Goal: Entertainment & Leisure: Consume media (video, audio)

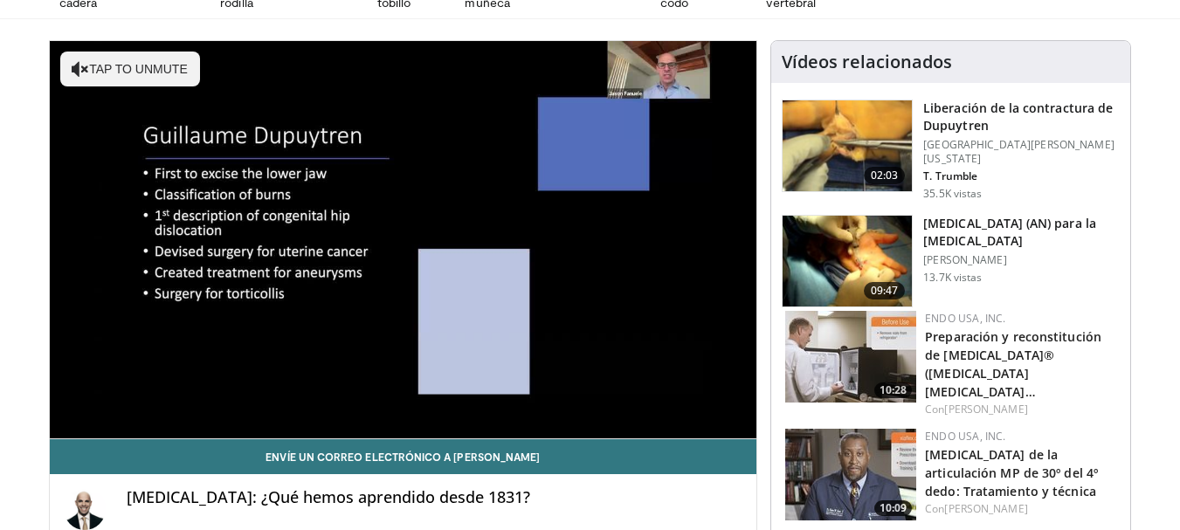
scroll to position [75, 0]
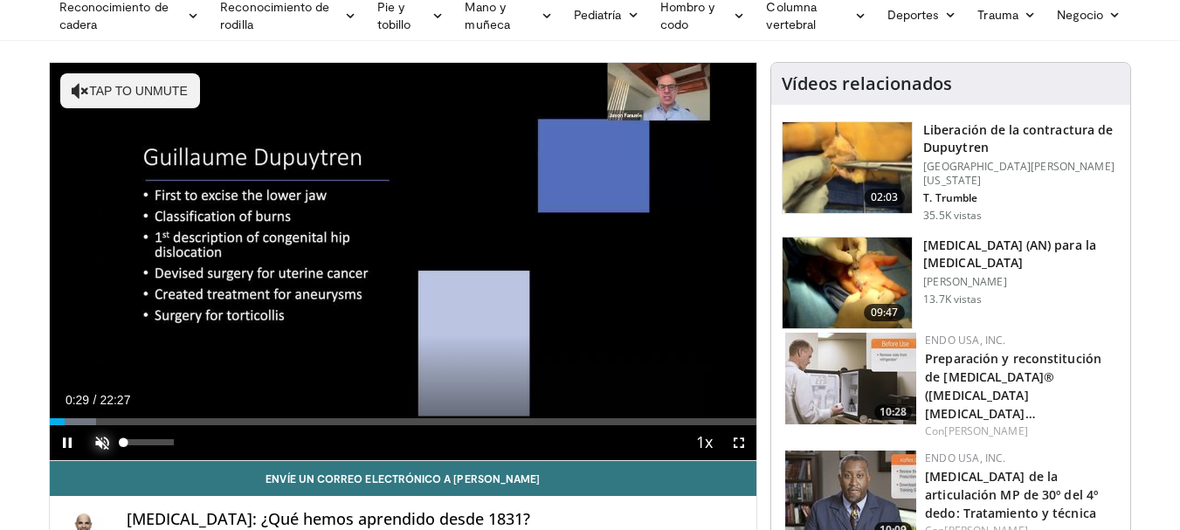
click at [100, 441] on span "Video Player" at bounding box center [102, 442] width 35 height 35
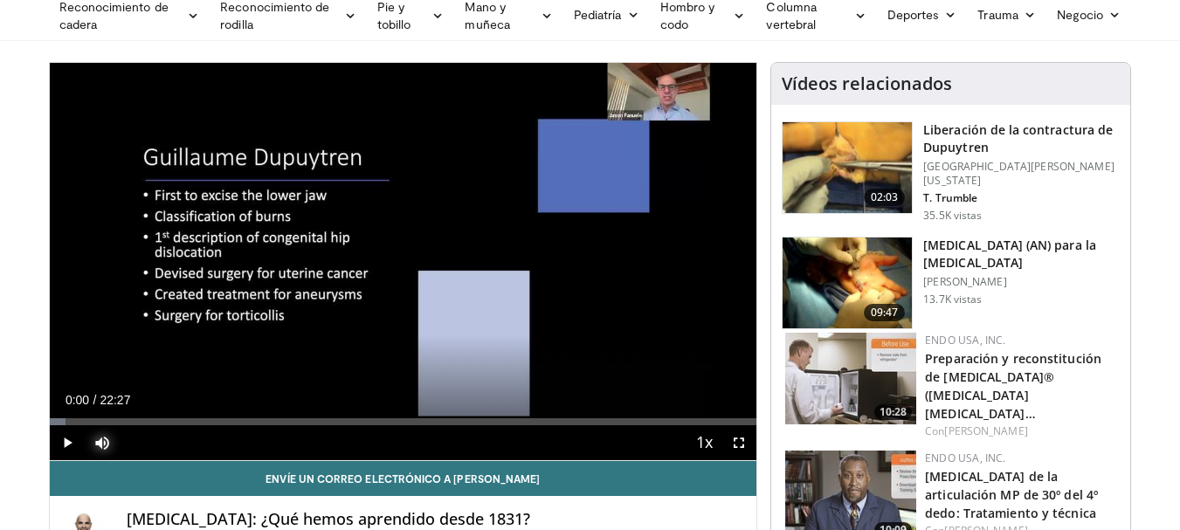
drag, startPoint x: 61, startPoint y: 421, endPoint x: 44, endPoint y: 418, distance: 17.7
click at [203, 420] on div "Progress Bar" at bounding box center [203, 421] width 2 height 7
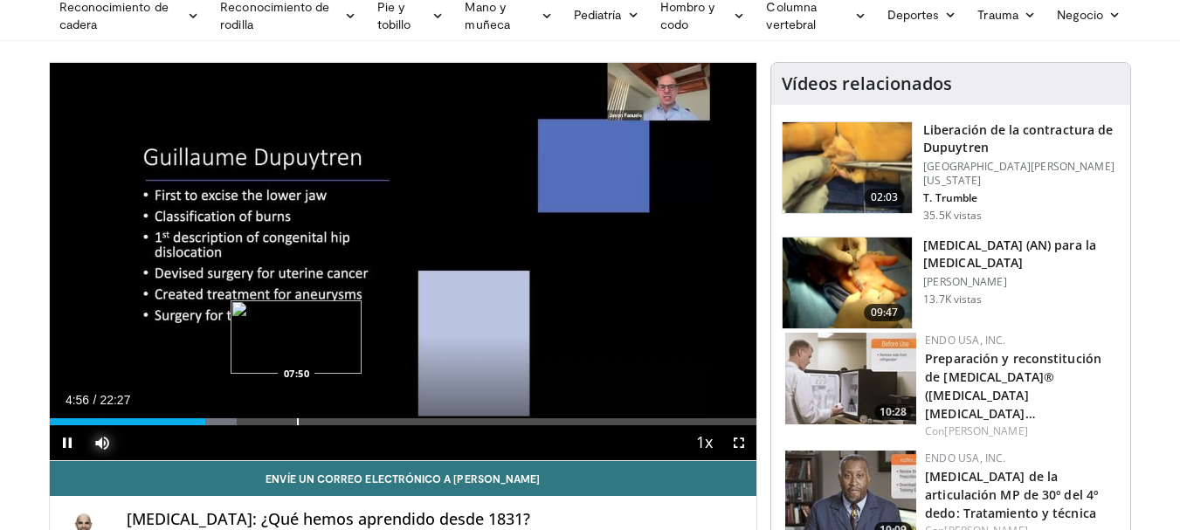
click at [296, 415] on div "Loaded : 26.50% 04:56 07:50" at bounding box center [403, 417] width 707 height 17
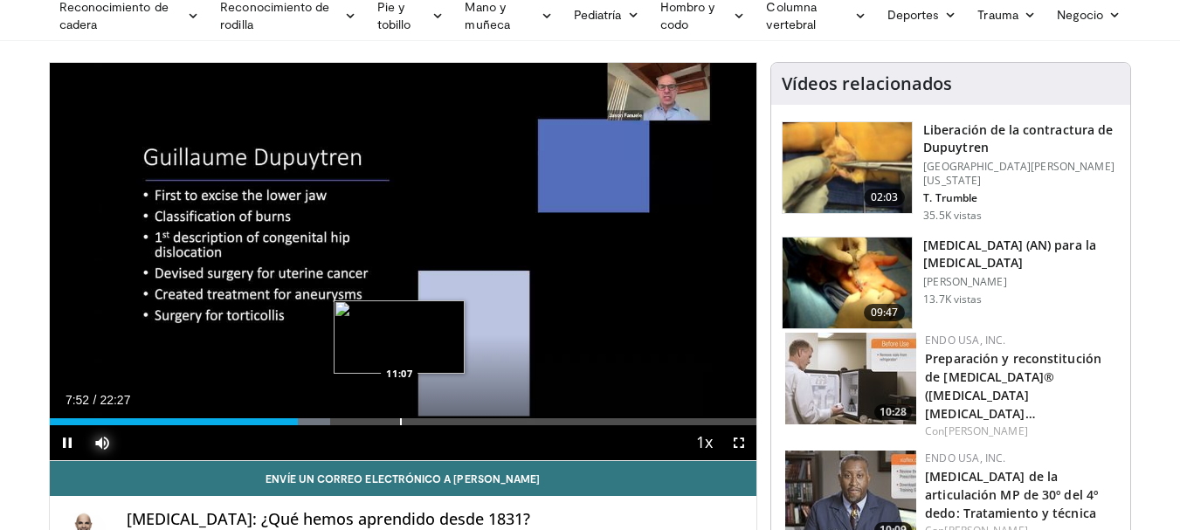
click at [399, 416] on div "Loaded : 39.75% 07:52 11:07" at bounding box center [403, 417] width 707 height 17
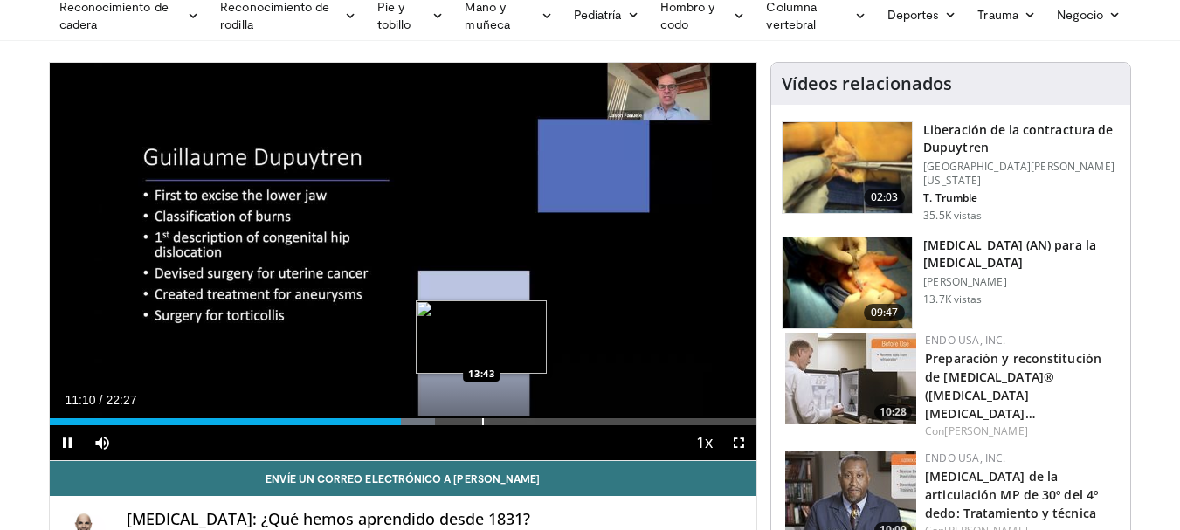
click at [481, 416] on div "10 seconds Tap to unmute" at bounding box center [403, 261] width 707 height 397
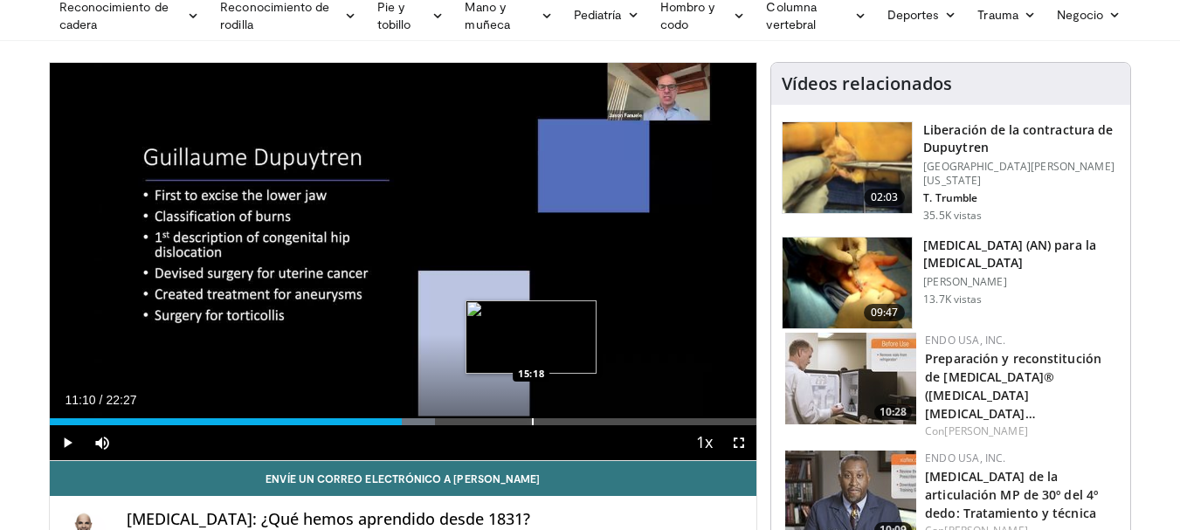
click at [532, 416] on div "Loaded : 54.48% 11:10 15:18" at bounding box center [403, 417] width 707 height 17
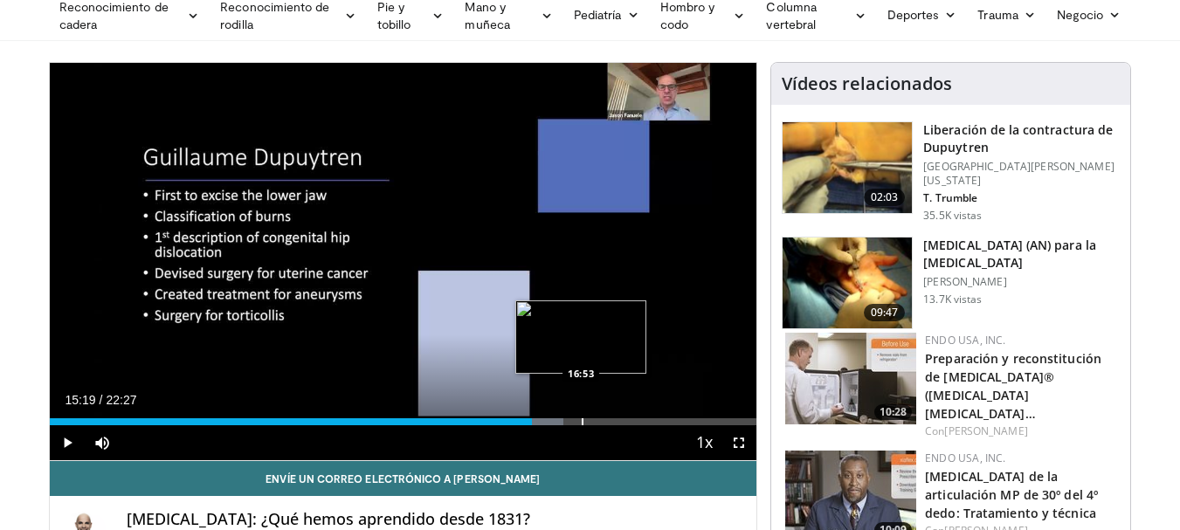
click at [582, 416] on div "Loaded : 72.73% 15:19 16:53" at bounding box center [403, 417] width 707 height 17
click at [610, 418] on div "Progress Bar" at bounding box center [611, 421] width 2 height 7
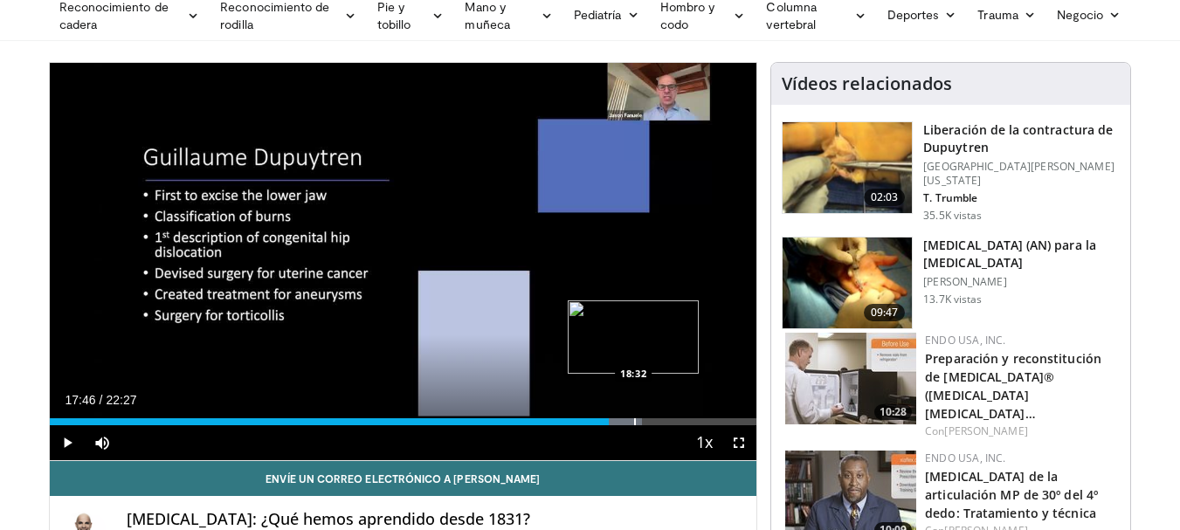
click at [634, 420] on div "Progress Bar" at bounding box center [635, 421] width 2 height 7
click at [645, 420] on div "Progress Bar" at bounding box center [646, 421] width 2 height 7
click at [664, 421] on div "Progress Bar" at bounding box center [665, 421] width 2 height 7
click at [680, 421] on div "Progress Bar" at bounding box center [681, 421] width 2 height 7
click at [687, 421] on div "Progress Bar" at bounding box center [688, 421] width 2 height 7
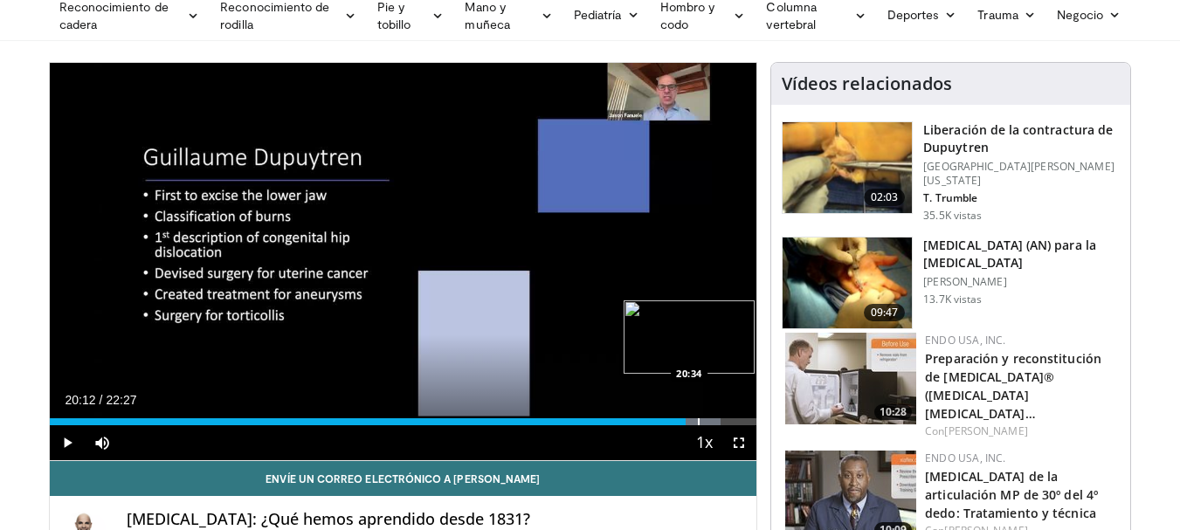
click at [699, 421] on div "Progress Bar" at bounding box center [699, 421] width 2 height 7
click at [65, 440] on span "Video Player" at bounding box center [67, 442] width 35 height 35
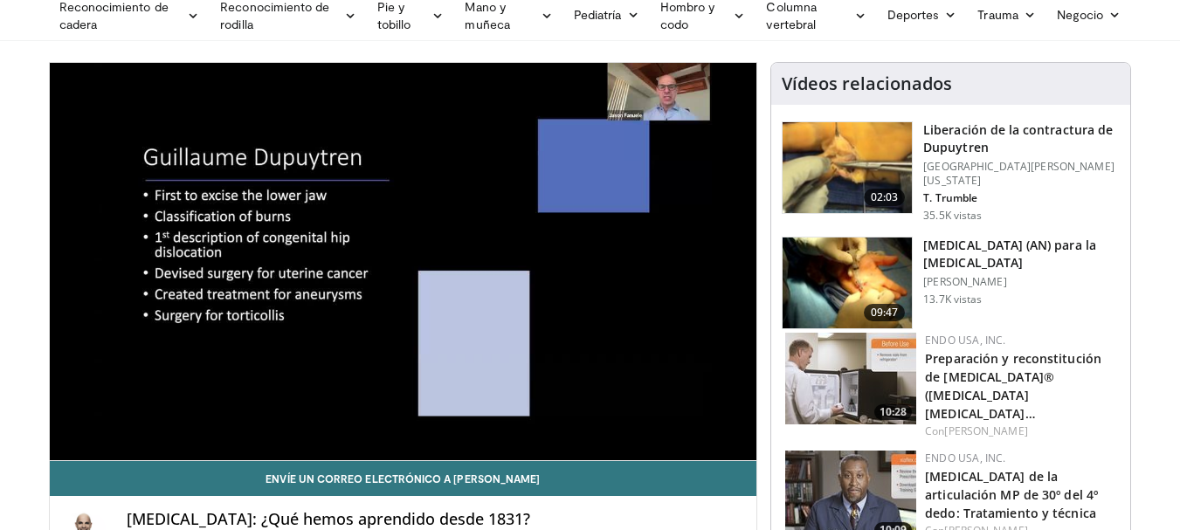
click at [65, 440] on div "10 seconds Tap to unmute" at bounding box center [403, 261] width 707 height 397
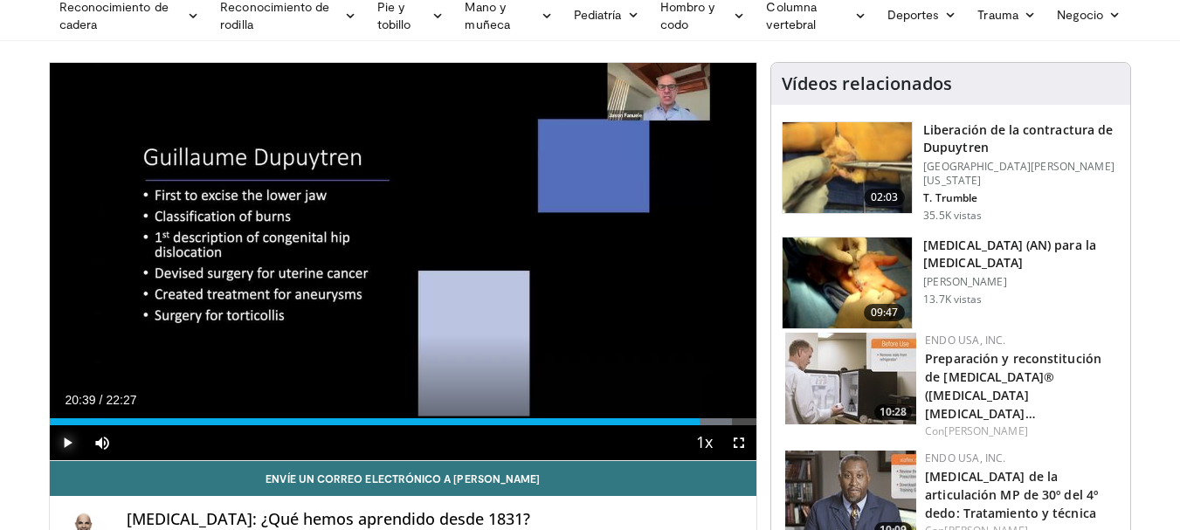
click at [65, 440] on span "Video Player" at bounding box center [67, 442] width 35 height 35
